Goal: Task Accomplishment & Management: Use online tool/utility

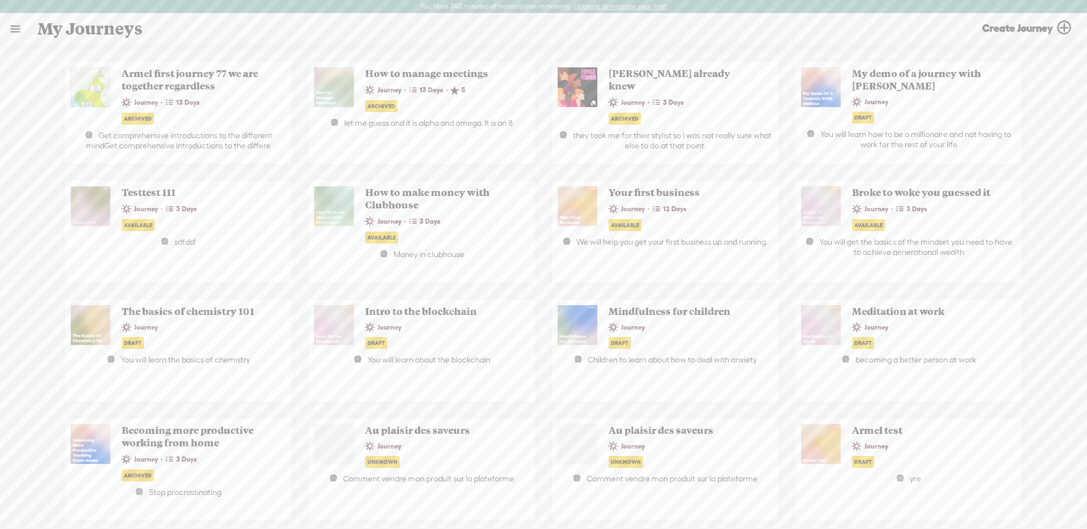
click at [9, 29] on link at bounding box center [15, 28] width 29 height 29
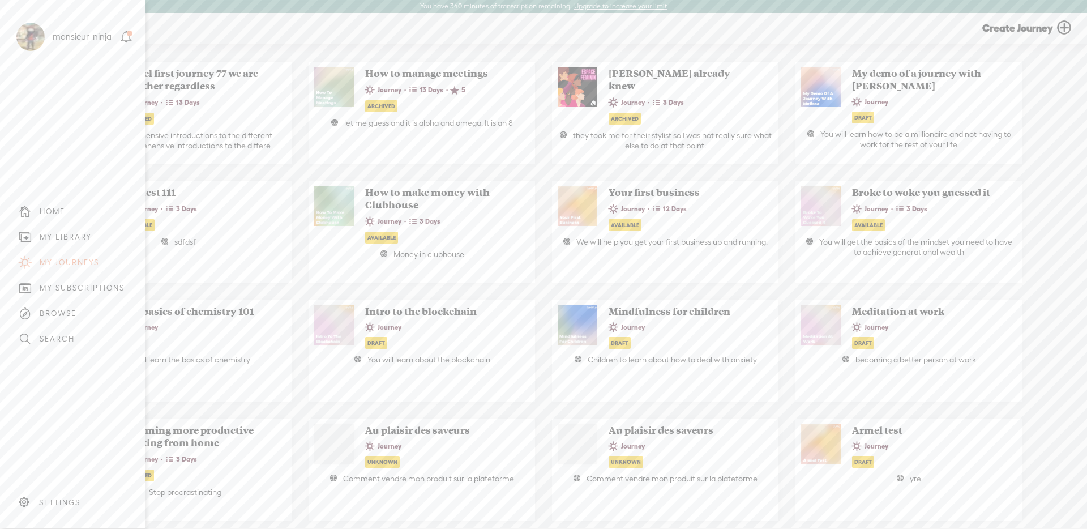
drag, startPoint x: 83, startPoint y: 238, endPoint x: 112, endPoint y: 227, distance: 30.8
click at [83, 238] on div "MY LIBRARY" at bounding box center [66, 237] width 52 height 10
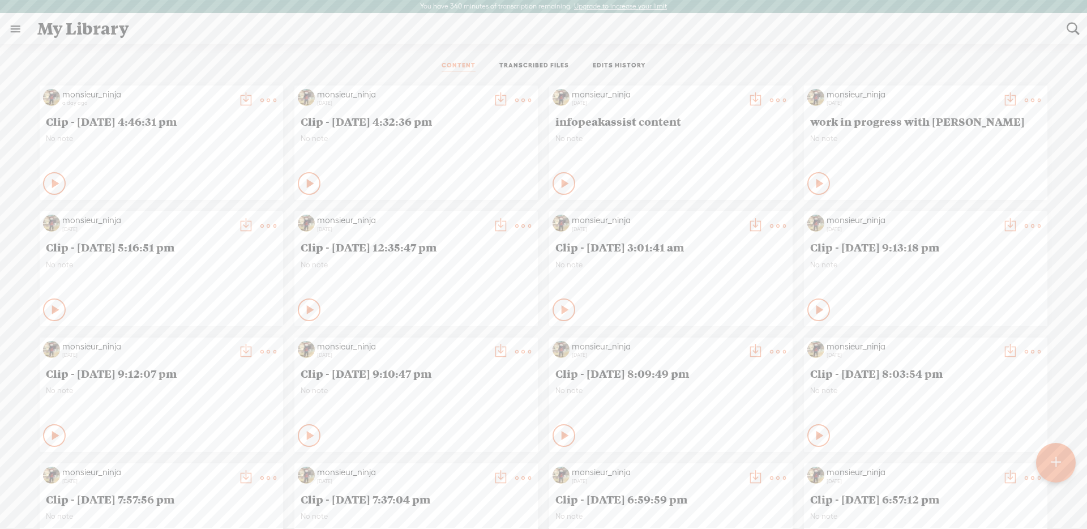
click at [266, 93] on t at bounding box center [269, 100] width 16 height 16
click at [225, 157] on link "Duplicate & Edit" at bounding box center [211, 164] width 122 height 26
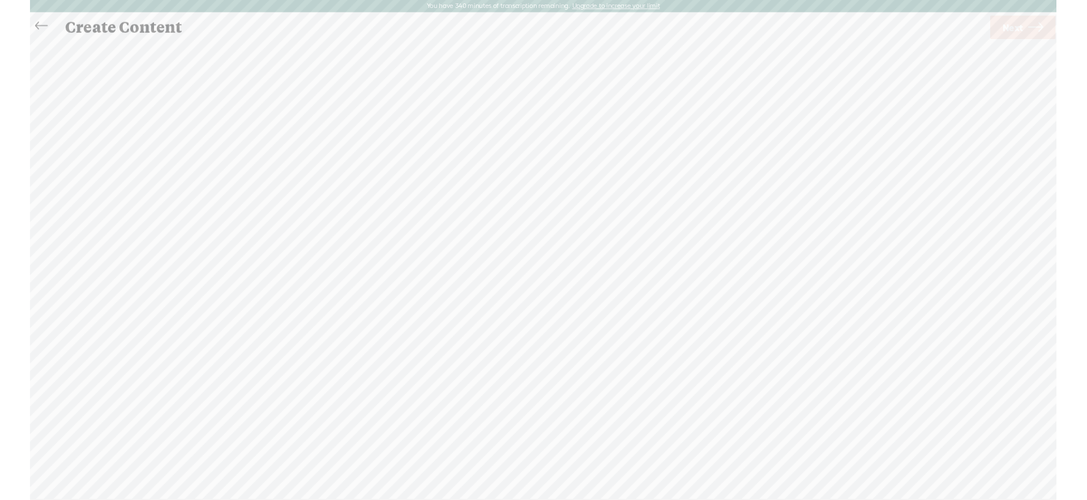
scroll to position [1, 0]
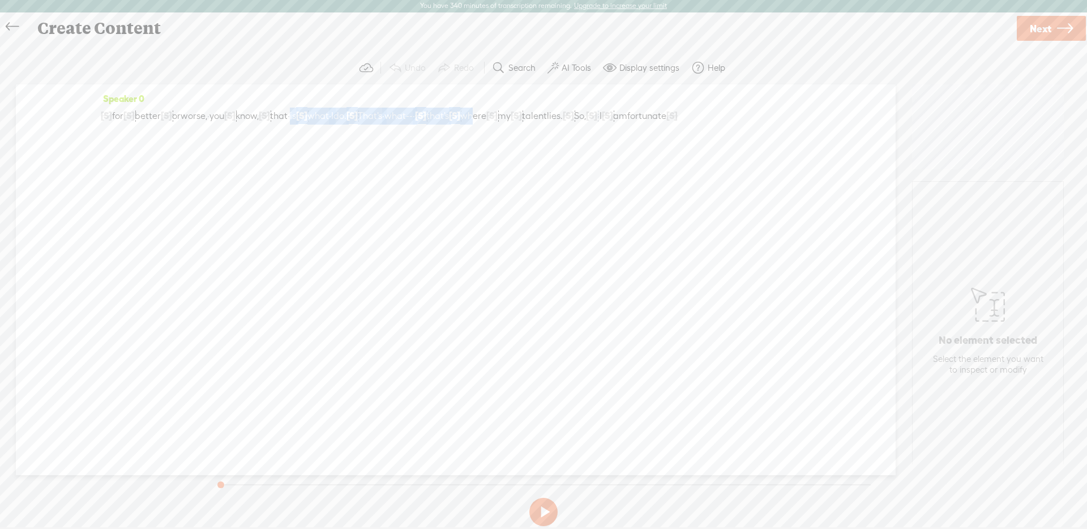
drag, startPoint x: 342, startPoint y: 119, endPoint x: 582, endPoint y: 113, distance: 240.2
click at [582, 113] on div "[S] · · 18, · [DEMOGRAPHIC_DATA]. · · · And · for [S] · better [S] · or worse, …" at bounding box center [456, 116] width 710 height 18
click at [1060, 31] on icon at bounding box center [1065, 28] width 16 height 29
click at [510, 272] on input "text" at bounding box center [546, 273] width 388 height 22
type input "anoteher video rendeirng test"
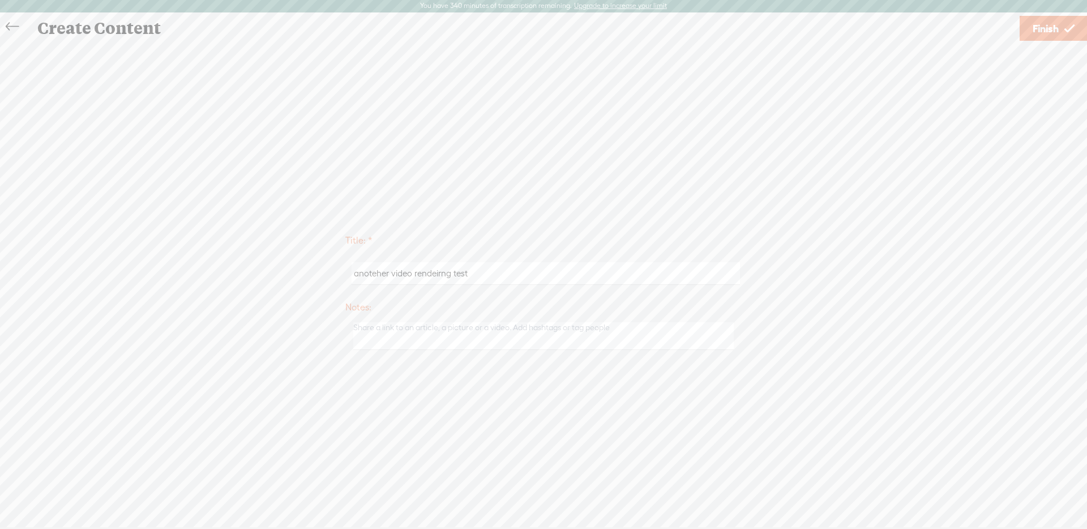
click at [1047, 36] on span "Finish" at bounding box center [1046, 28] width 26 height 29
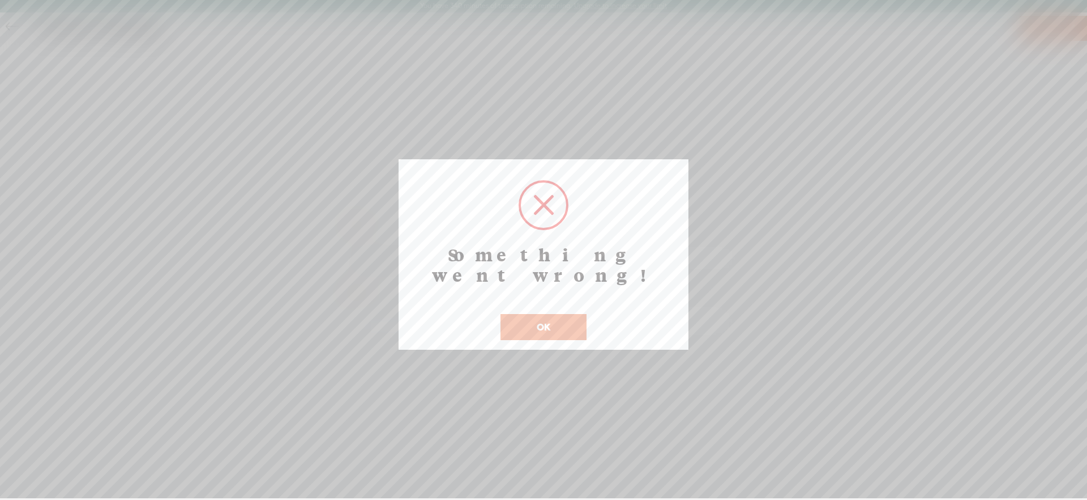
click at [572, 314] on button "OK" at bounding box center [544, 327] width 86 height 26
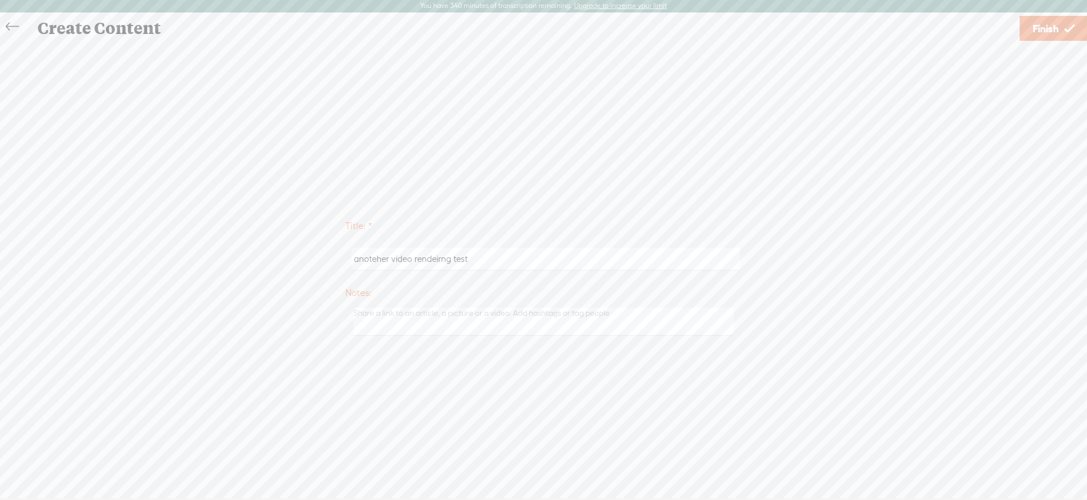
click at [1047, 28] on span "Finish" at bounding box center [1046, 28] width 26 height 29
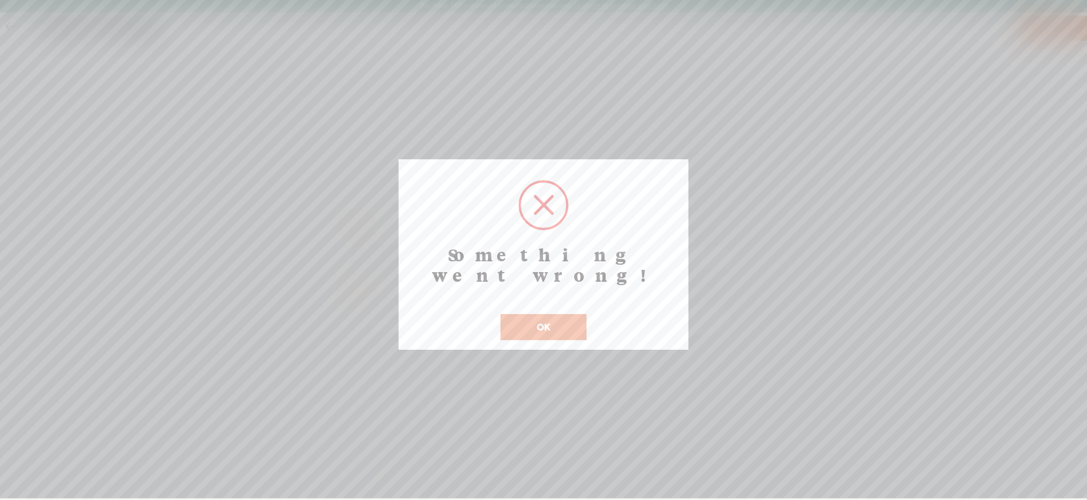
click at [583, 314] on button "OK" at bounding box center [544, 327] width 86 height 26
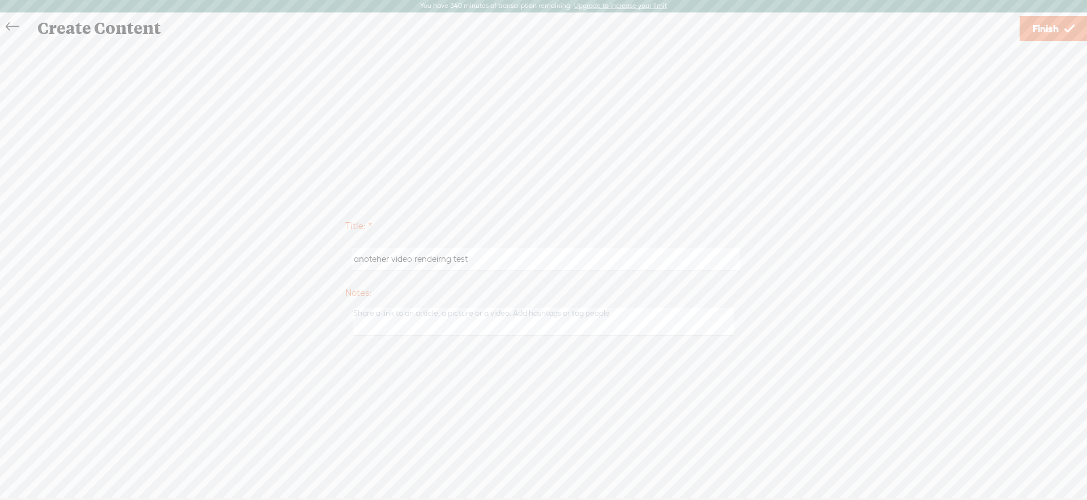
click at [1030, 29] on link "Finish" at bounding box center [1054, 28] width 68 height 25
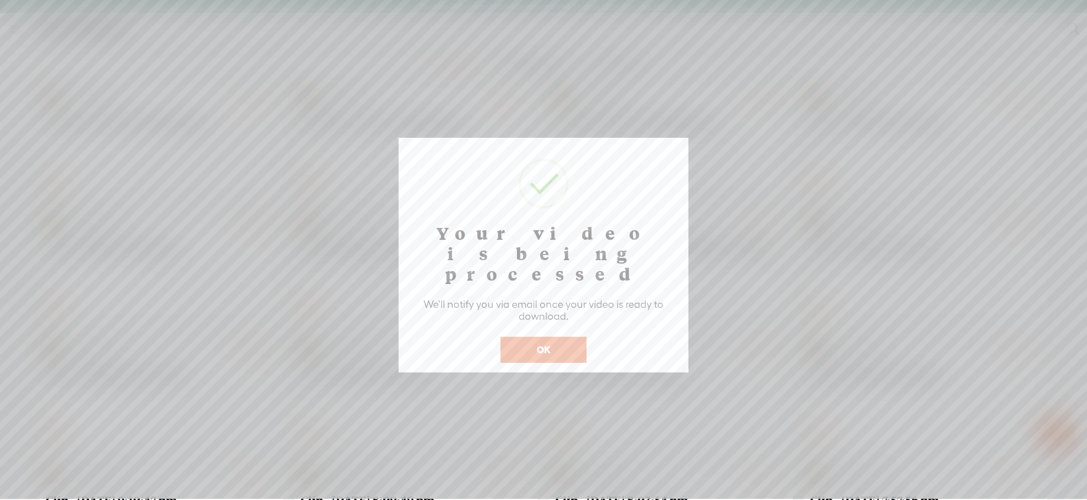
click at [545, 336] on button "OK" at bounding box center [544, 349] width 86 height 26
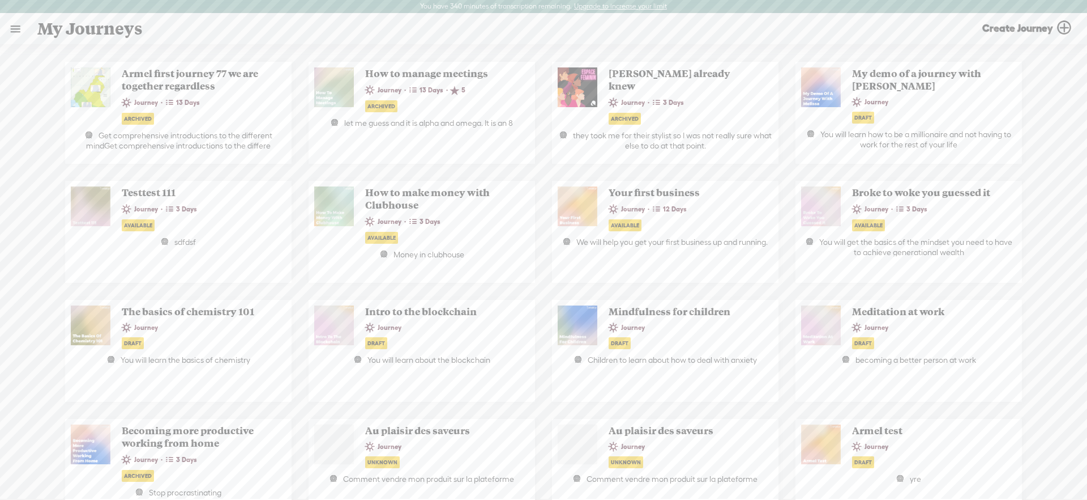
click at [15, 29] on link at bounding box center [15, 28] width 29 height 29
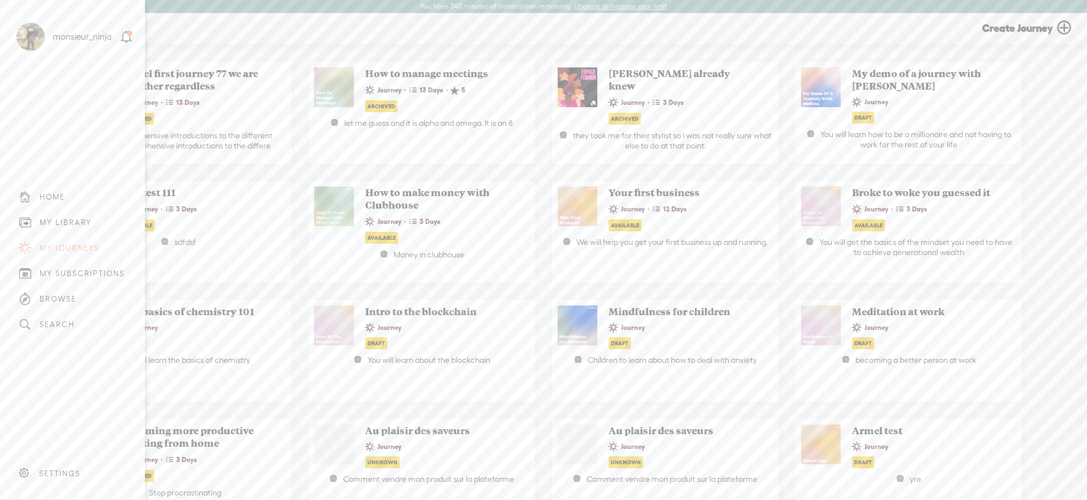
click at [88, 220] on div "MY LIBRARY" at bounding box center [66, 222] width 52 height 10
